Goal: Find specific page/section: Find specific page/section

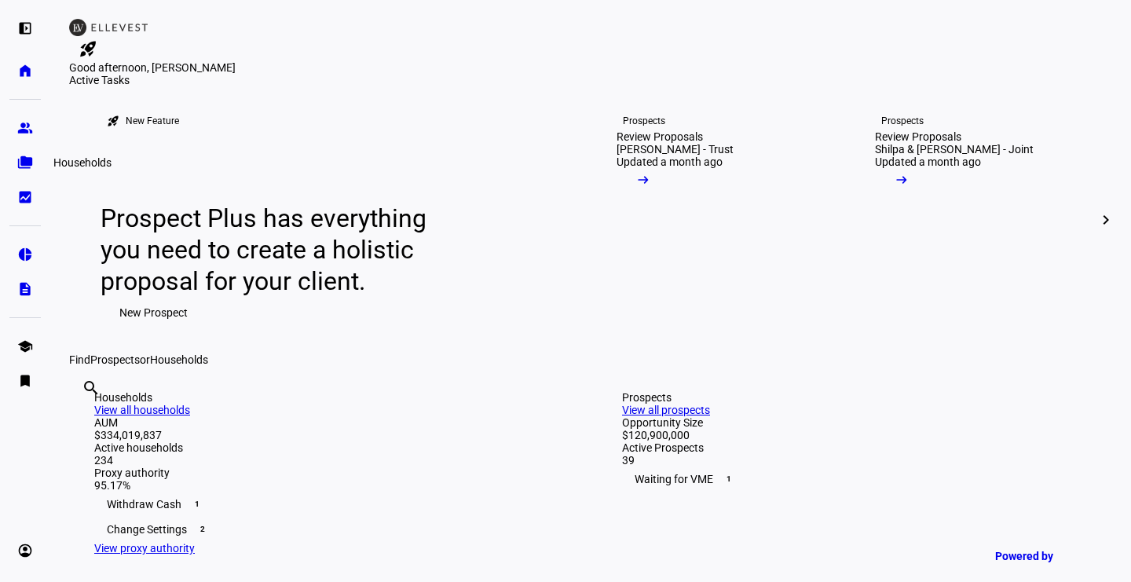
click at [25, 167] on eth-mat-symbol "folder_copy" at bounding box center [25, 163] width 16 height 16
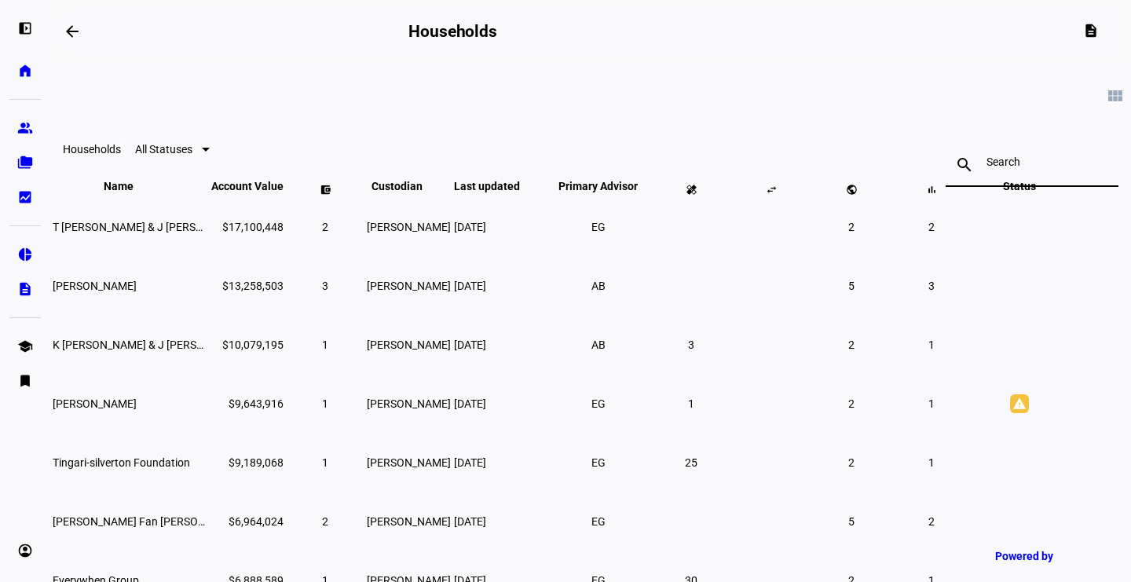
click at [987, 166] on input at bounding box center [1032, 162] width 91 height 13
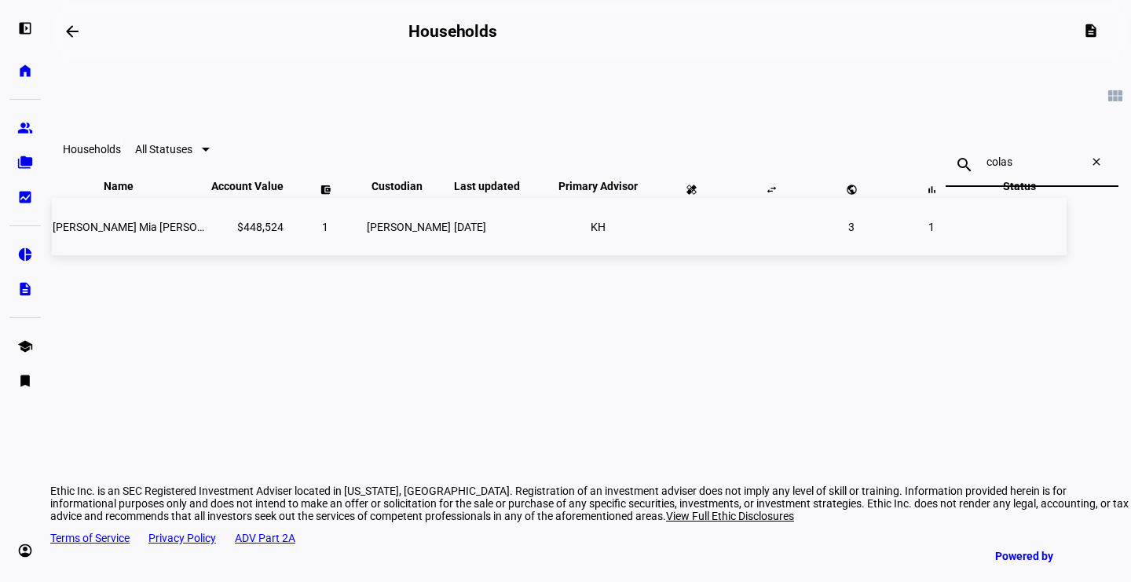
type input "colas"
click at [207, 233] on span "[PERSON_NAME] Mia [PERSON_NAME] uonno" at bounding box center [178, 227] width 250 height 13
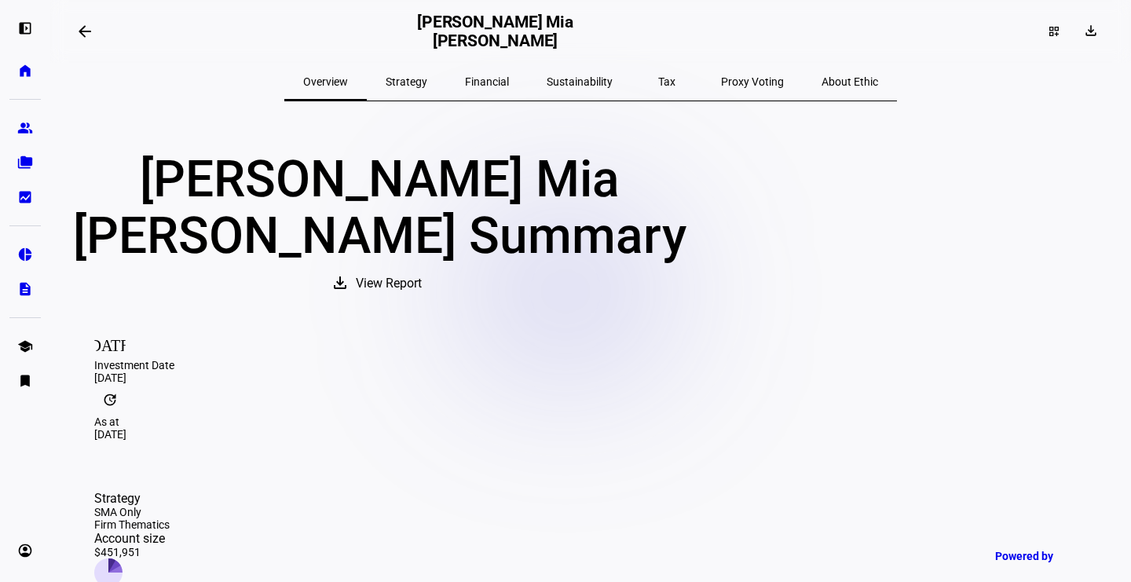
click at [592, 88] on span "Sustainability" at bounding box center [580, 82] width 66 height 38
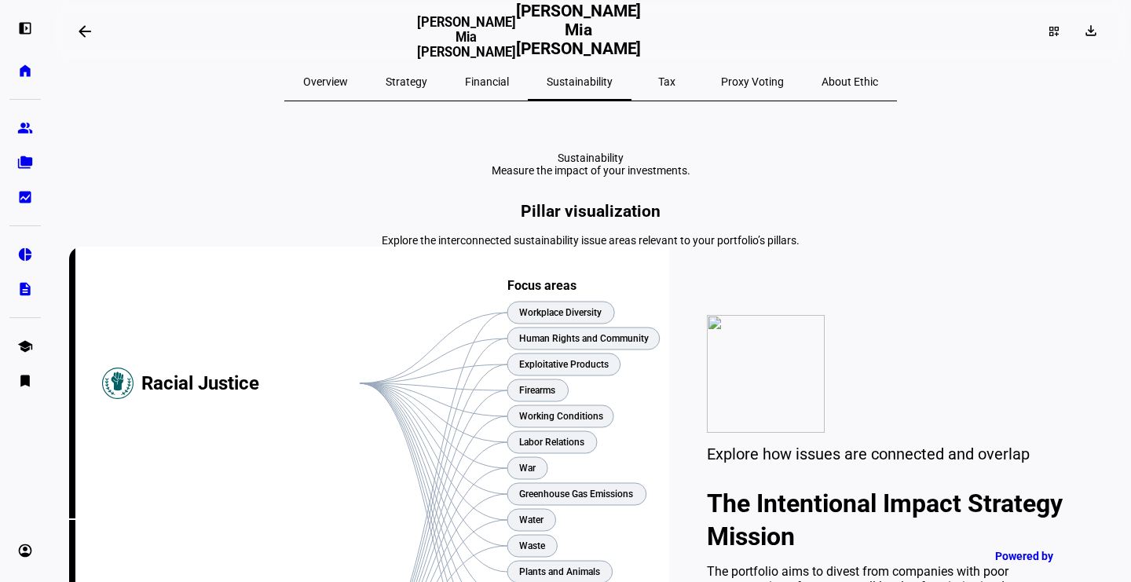
click at [721, 82] on span "Proxy Voting" at bounding box center [752, 81] width 63 height 11
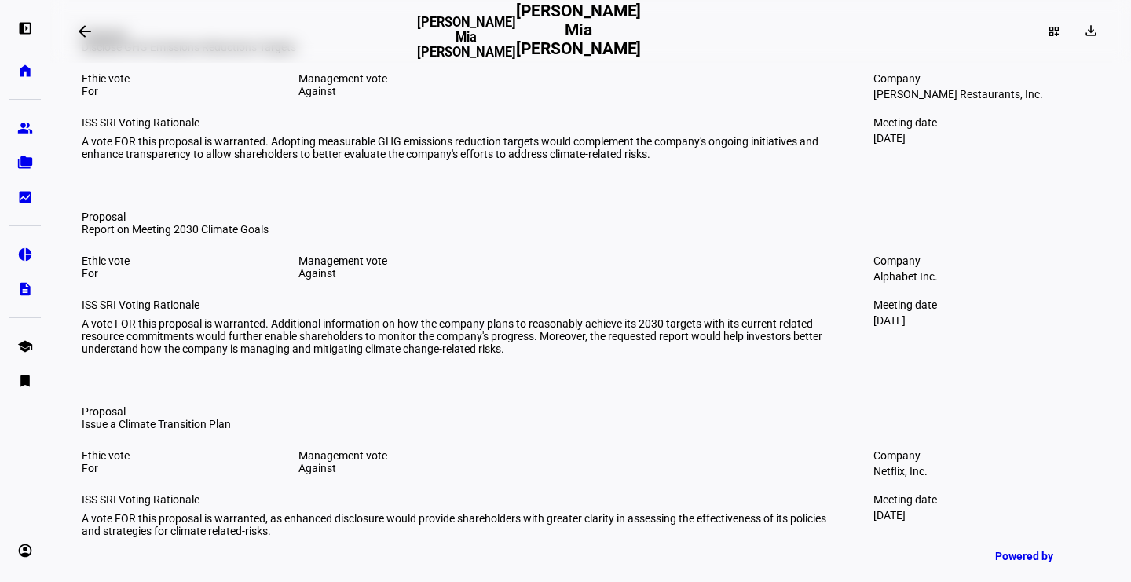
scroll to position [420, 0]
